Goal: Task Accomplishment & Management: Manage account settings

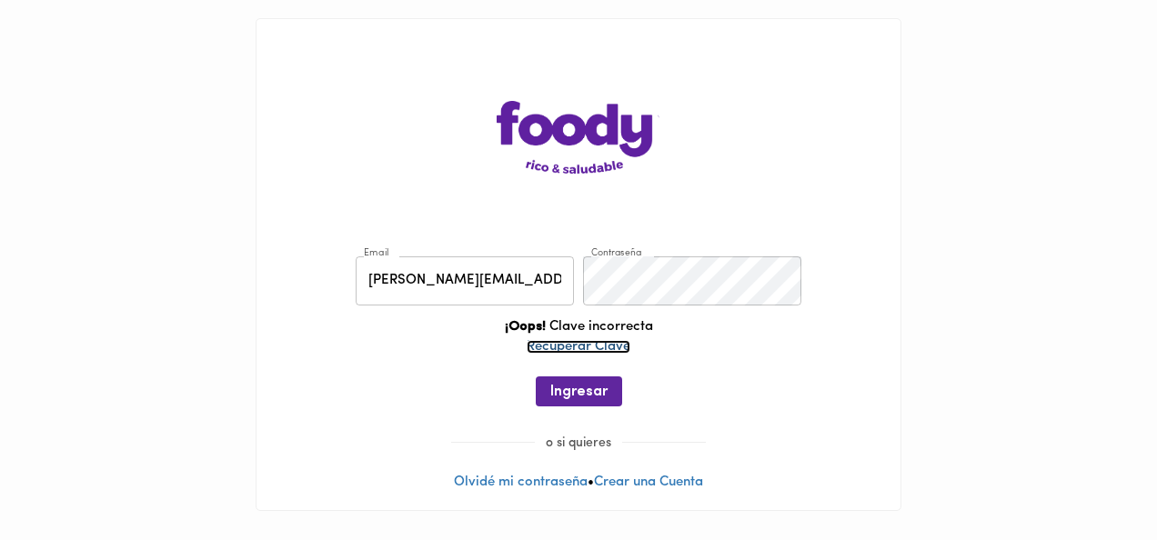
click at [573, 344] on link "Recuperar Clave" at bounding box center [579, 347] width 104 height 14
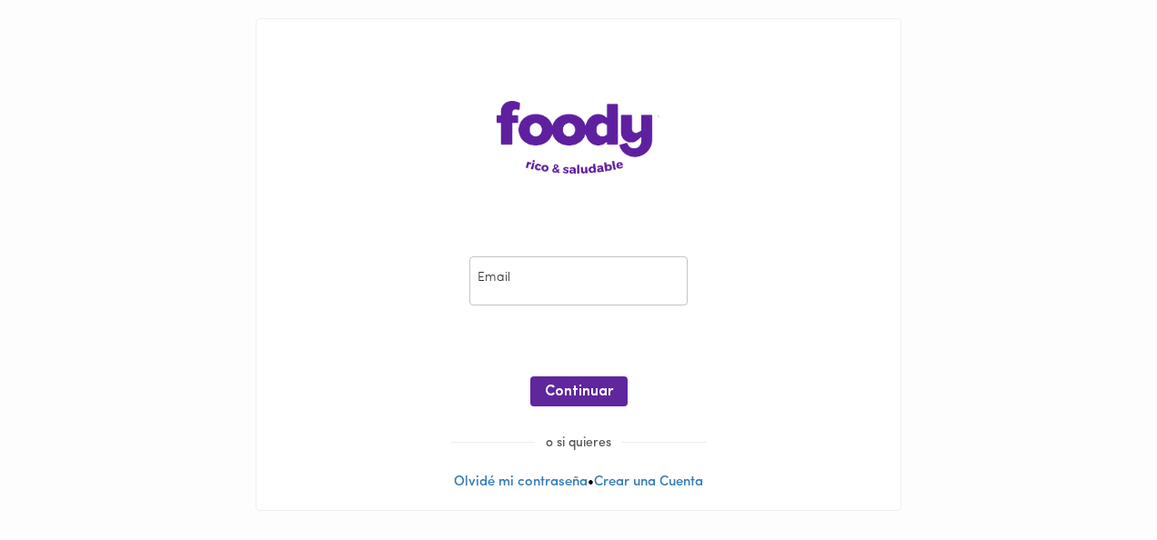
click at [548, 292] on input "email" at bounding box center [578, 281] width 218 height 50
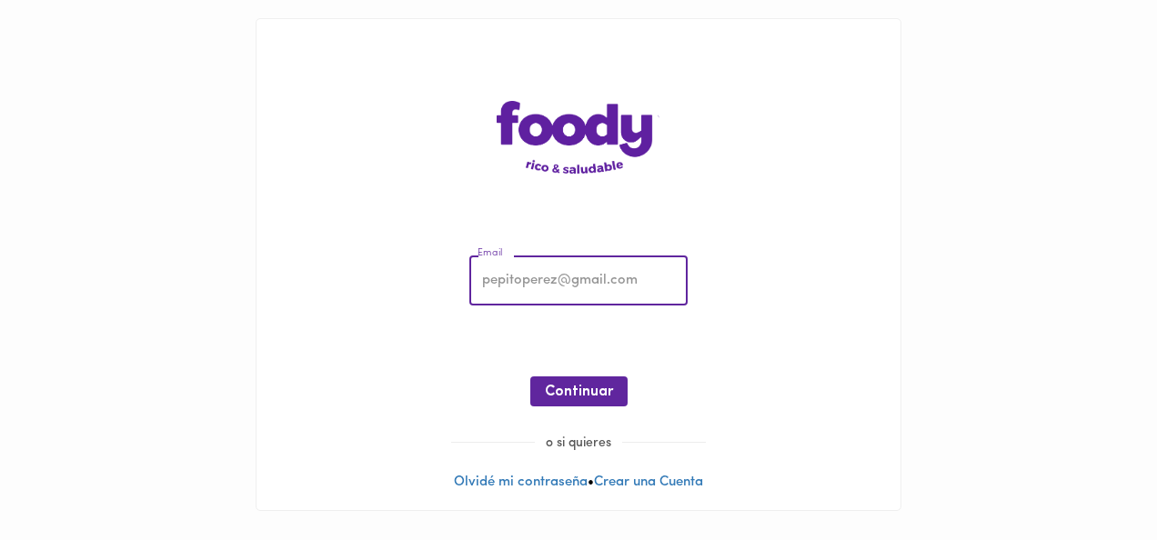
type input "[PERSON_NAME][EMAIL_ADDRESS][PERSON_NAME][DOMAIN_NAME]"
click at [564, 387] on span "Continuar" at bounding box center [579, 392] width 68 height 17
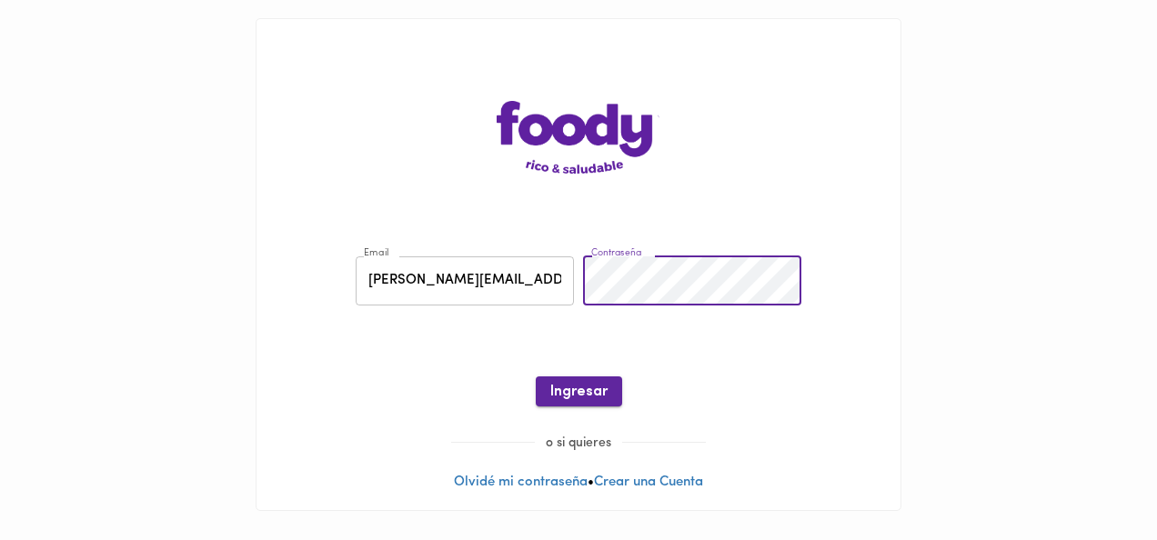
click at [583, 386] on span "Ingresar" at bounding box center [578, 392] width 57 height 17
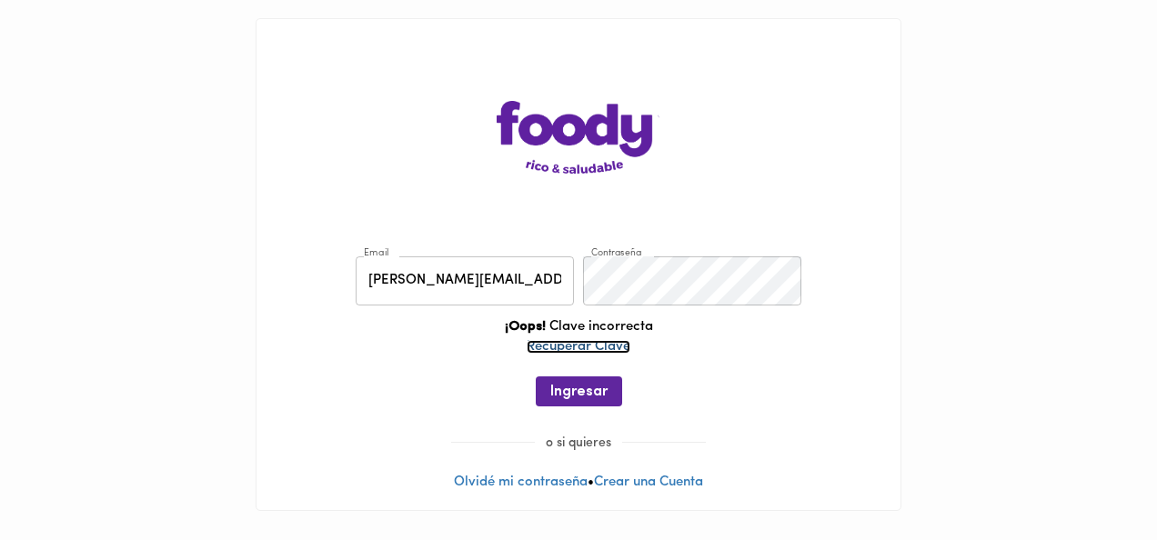
click at [614, 346] on link "Recuperar Clave" at bounding box center [579, 347] width 104 height 14
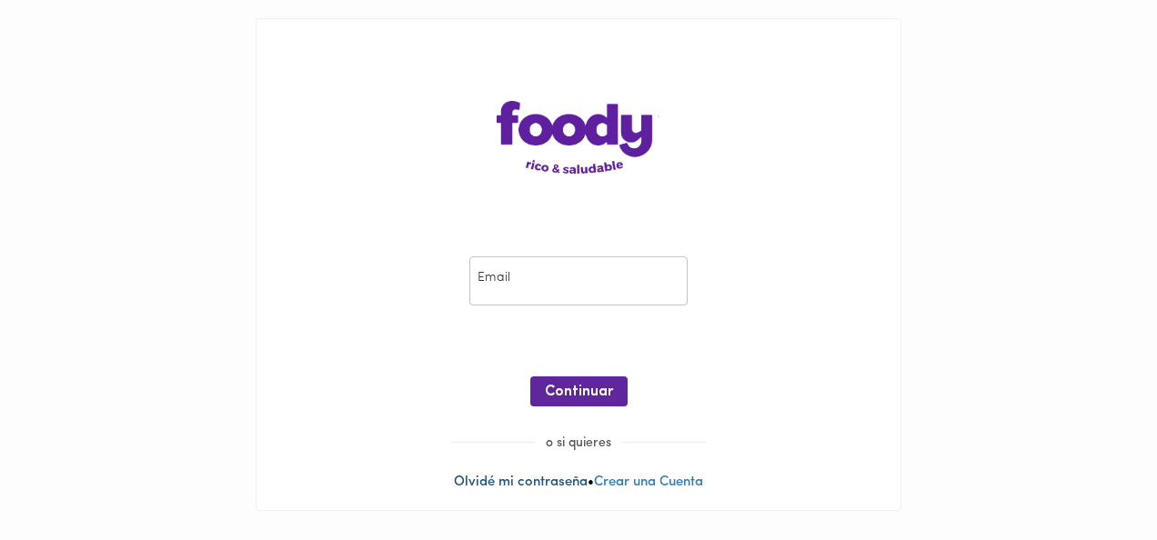
click at [538, 478] on link "Olvidé mi contraseña" at bounding box center [521, 483] width 134 height 14
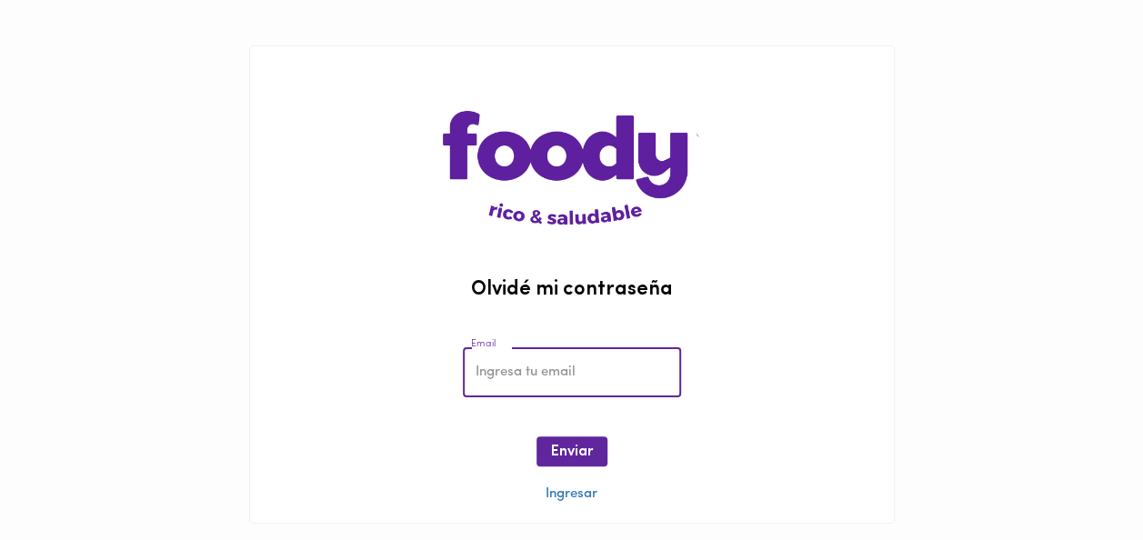
click at [544, 376] on input "email" at bounding box center [572, 372] width 218 height 50
type input "[PERSON_NAME][EMAIL_ADDRESS][PERSON_NAME][DOMAIN_NAME]"
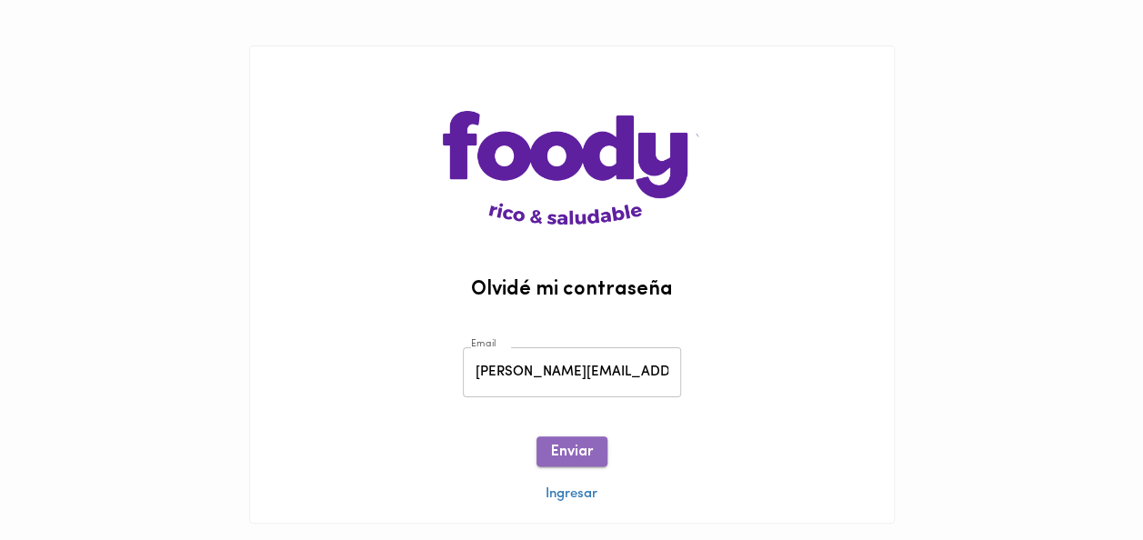
click at [584, 459] on span "Enviar" at bounding box center [572, 452] width 42 height 17
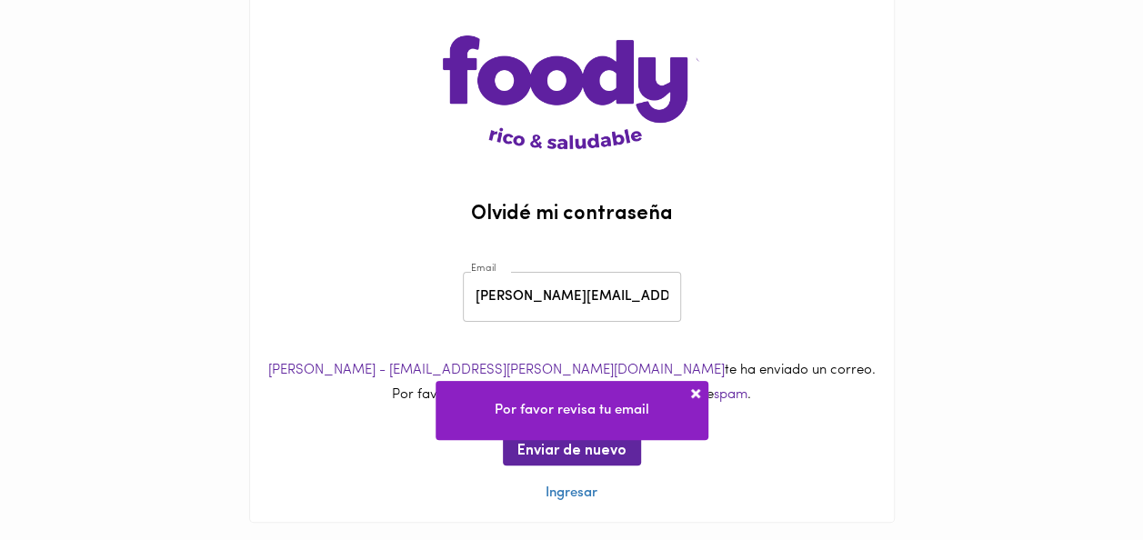
scroll to position [79, 0]
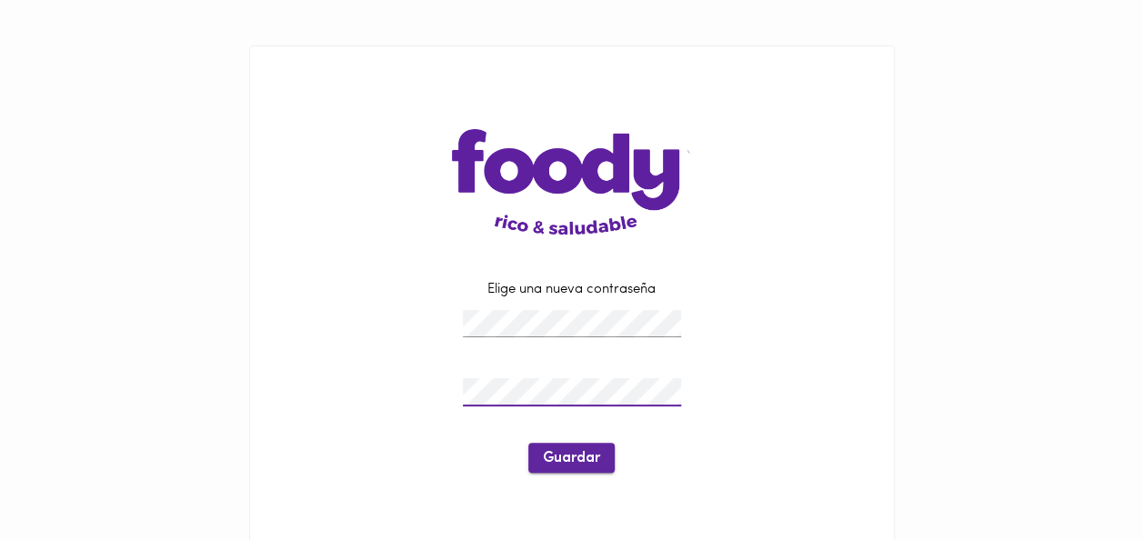
click at [560, 461] on span "Guardar" at bounding box center [571, 458] width 57 height 17
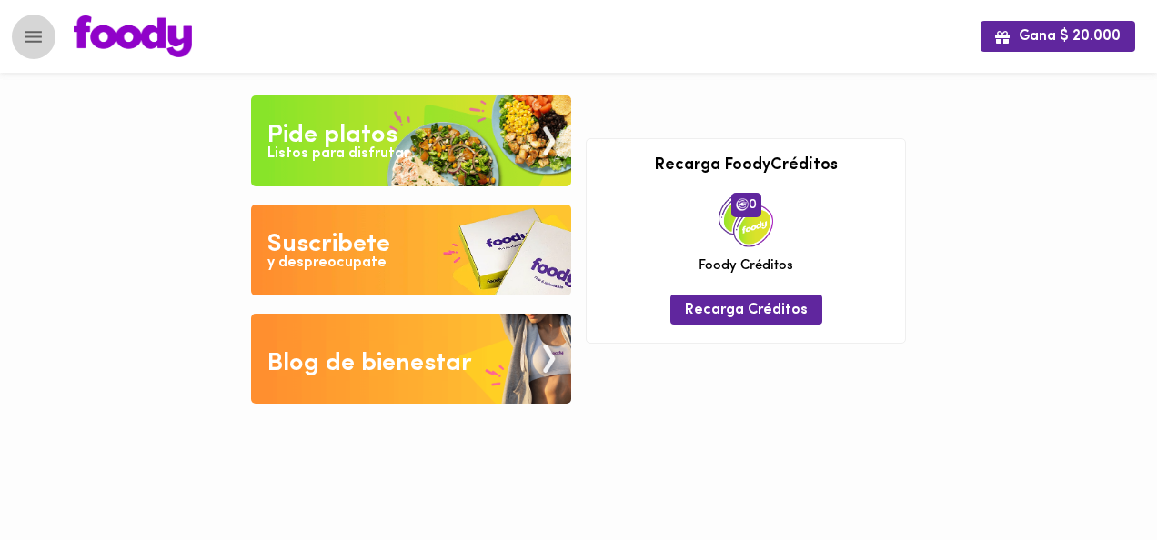
click at [39, 33] on icon "Menu" at bounding box center [33, 36] width 23 height 23
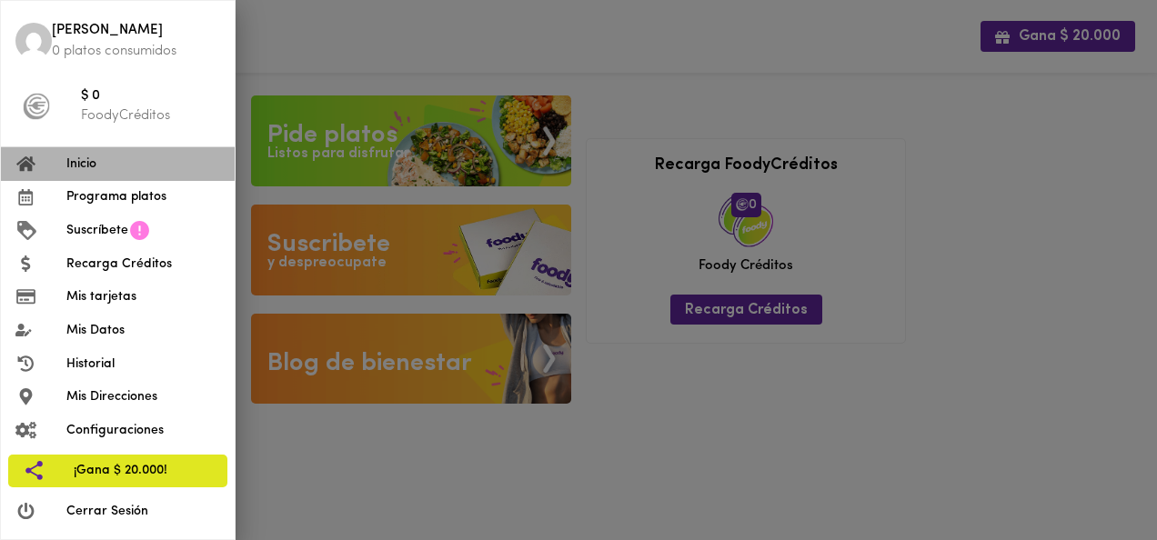
click at [96, 164] on span "Inicio" at bounding box center [143, 164] width 154 height 19
